Goal: Information Seeking & Learning: Find specific fact

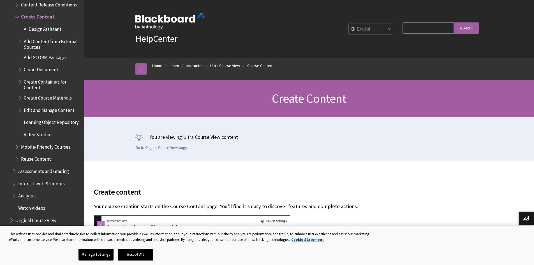
click at [418, 29] on input "Search Query" at bounding box center [428, 27] width 51 height 11
type input "how do i save my work"
click at [463, 25] on input "Search" at bounding box center [466, 27] width 25 height 11
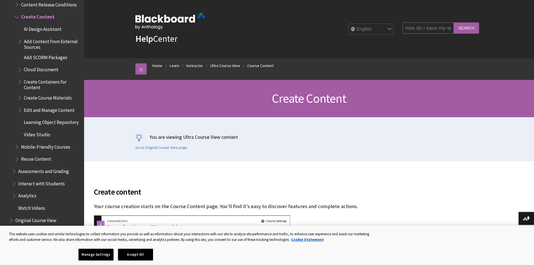
click at [464, 28] on input "Search" at bounding box center [466, 27] width 25 height 11
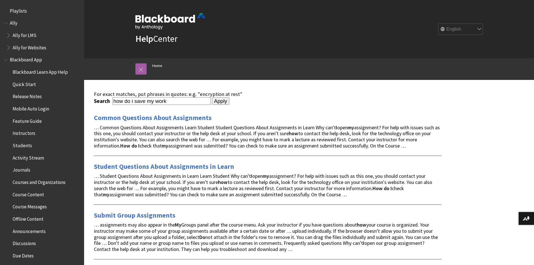
click at [217, 103] on input "Apply" at bounding box center [221, 101] width 18 height 8
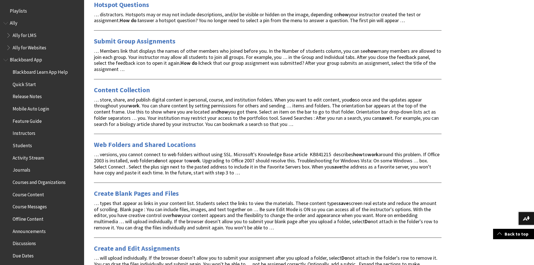
scroll to position [789, 0]
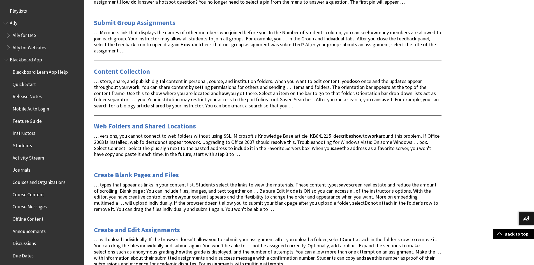
click at [45, 72] on span "Blackboard Learn App Help" at bounding box center [40, 71] width 55 height 8
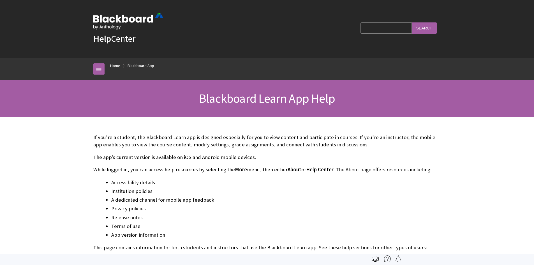
scroll to position [59, 0]
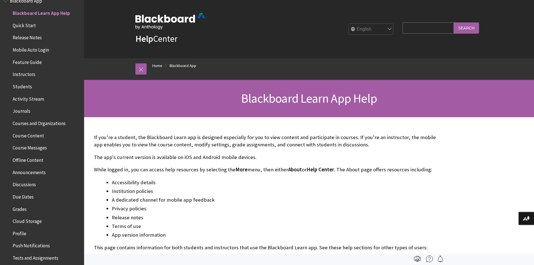
click at [405, 31] on input "Search Query" at bounding box center [428, 27] width 51 height 11
type input "save my work"
click at [463, 27] on input "Search" at bounding box center [466, 27] width 25 height 11
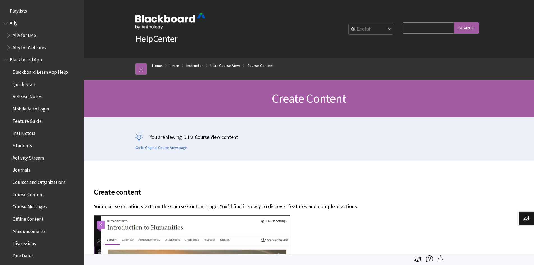
scroll to position [842, 0]
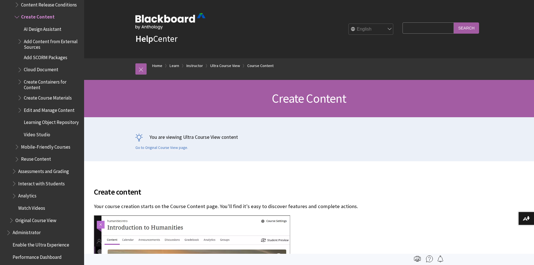
click at [404, 28] on input "Search Query" at bounding box center [428, 27] width 51 height 11
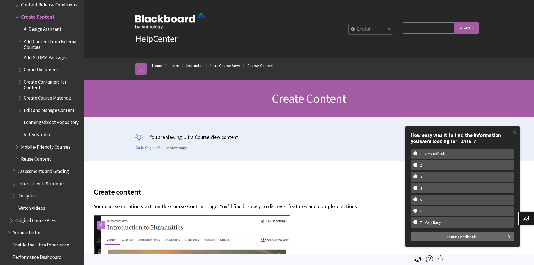
type input "save my work"
click at [462, 26] on input "Search" at bounding box center [466, 27] width 25 height 11
click at [470, 26] on input "Search" at bounding box center [466, 27] width 25 height 11
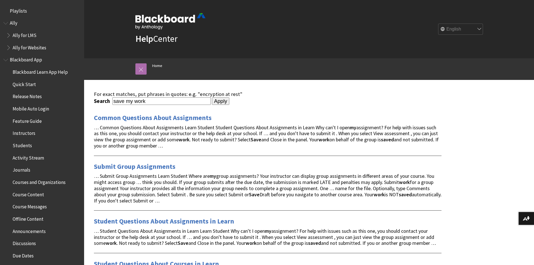
click at [143, 70] on link at bounding box center [141, 68] width 11 height 11
